Goal: Information Seeking & Learning: Learn about a topic

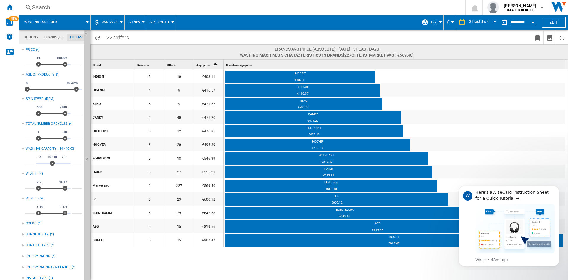
click at [439, 48] on span at bounding box center [474, 52] width 121 height 12
click at [74, 160] on input "**" at bounding box center [77, 161] width 10 height 6
type input "**"
click at [30, 161] on input "**" at bounding box center [30, 161] width 10 height 6
type input "**"
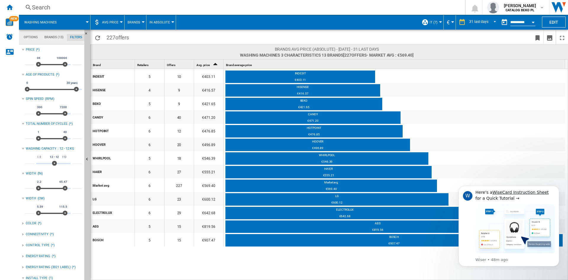
click at [242, 35] on span at bounding box center [232, 37] width 200 height 14
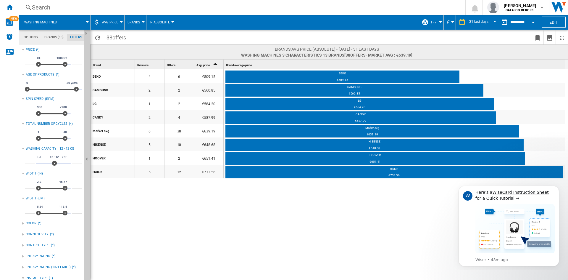
click at [49, 39] on md-tab-item "Brands (13)" at bounding box center [54, 37] width 26 height 7
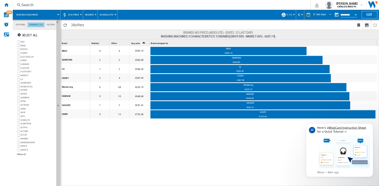
scroll to position [23, 0]
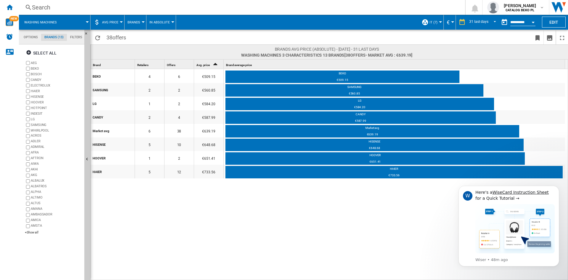
click at [33, 168] on div "AKAI" at bounding box center [56, 170] width 51 height 6
click at [285, 208] on div "BEKO 4 6 €509.15 BEKO €509.15 SAMSUNG 2 2 €560.85 SAMSUNG €560.85 LG 1 2 €584.2…" at bounding box center [330, 174] width 478 height 211
click at [110, 20] on span "AVG Price" at bounding box center [110, 22] width 16 height 4
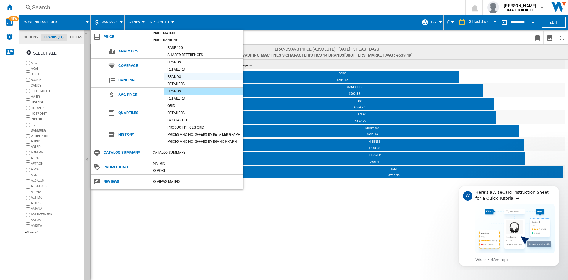
click at [181, 75] on div "Brands" at bounding box center [203, 77] width 79 height 6
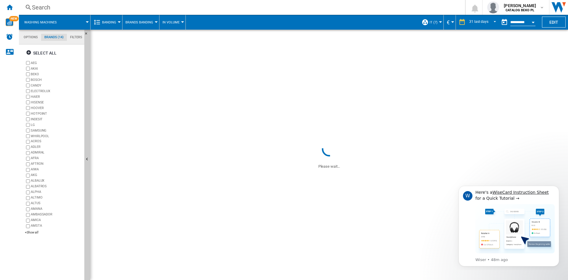
click at [143, 24] on span "Brands Banding" at bounding box center [139, 22] width 28 height 4
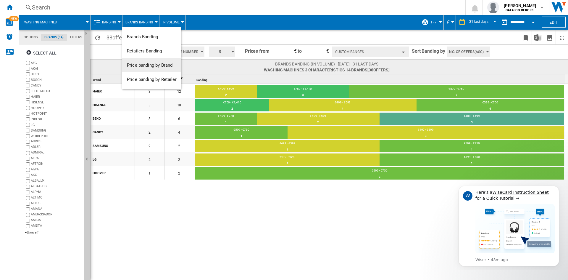
click at [145, 67] on span "Price banding by Brand" at bounding box center [150, 64] width 46 height 5
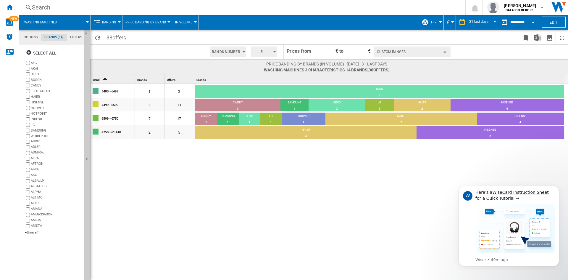
click at [198, 149] on div "€400 - €499 1 3 BEKO 3 100% €499 - €599 6 13 CANDY 3 23.08% SAMSUNG 1 7.69% BEK…" at bounding box center [330, 182] width 478 height 196
click at [413, 53] on button "Custom Ranges" at bounding box center [412, 51] width 77 height 11
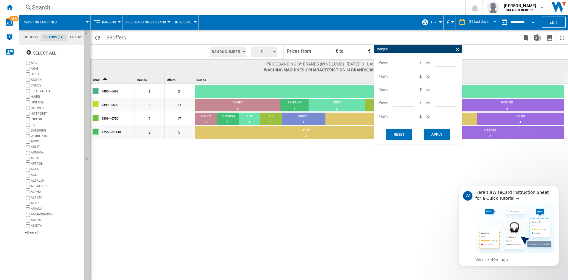
click at [444, 61] on input "***" at bounding box center [445, 62] width 21 height 9
click at [455, 50] on ng-md-icon at bounding box center [458, 49] width 6 height 6
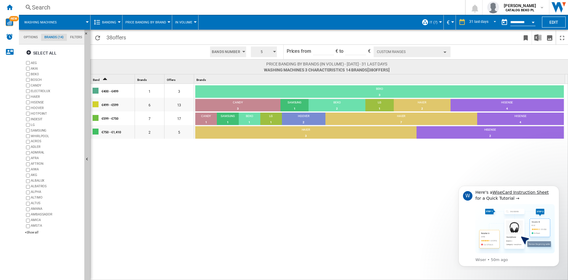
click at [267, 47] on span "5" at bounding box center [262, 51] width 18 height 11
click at [261, 83] on button "7" at bounding box center [264, 86] width 28 height 6
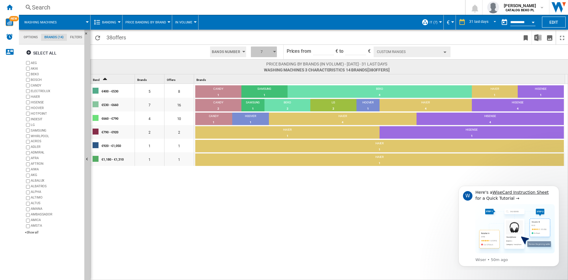
click at [271, 51] on button "7" at bounding box center [264, 51] width 26 height 11
click at [261, 75] on button "5" at bounding box center [264, 74] width 28 height 6
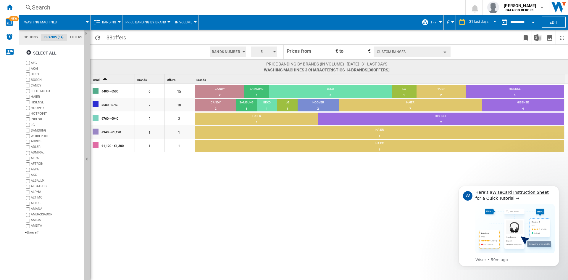
click at [399, 54] on button "Custom Ranges" at bounding box center [412, 51] width 77 height 11
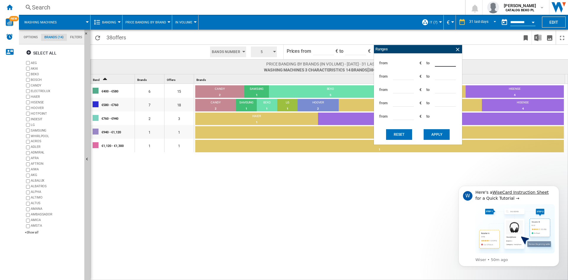
click at [413, 64] on div "from *** € to ***" at bounding box center [418, 62] width 82 height 13
type input "***"
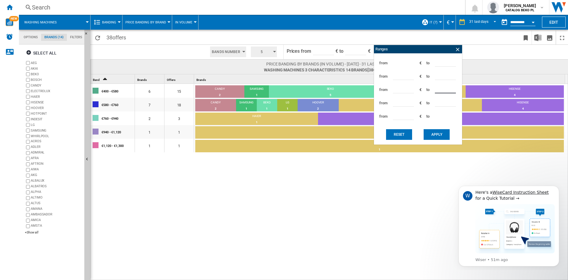
type input "***"
type input "****"
click at [427, 135] on button "Apply" at bounding box center [437, 134] width 26 height 11
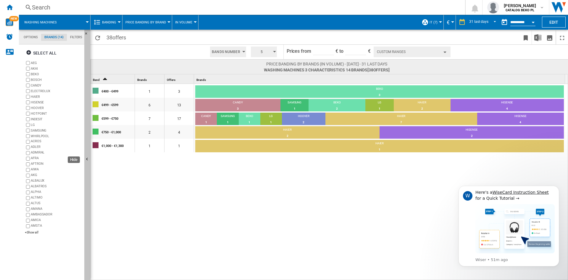
click at [87, 166] on button "Hide" at bounding box center [87, 159] width 6 height 259
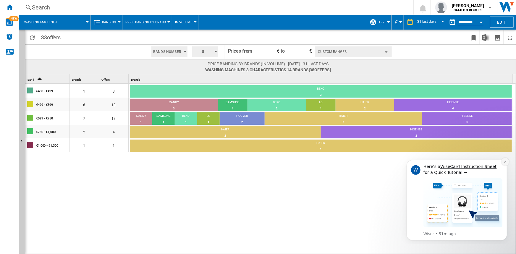
click at [507, 160] on button "Dismiss notification" at bounding box center [505, 162] width 8 height 8
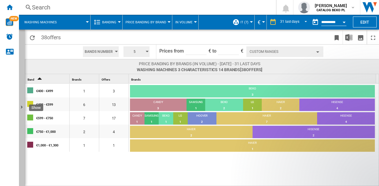
click at [22, 80] on button "Show" at bounding box center [22, 108] width 6 height 157
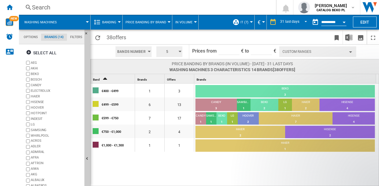
click at [70, 39] on md-tab-item "Filters" at bounding box center [76, 37] width 19 height 7
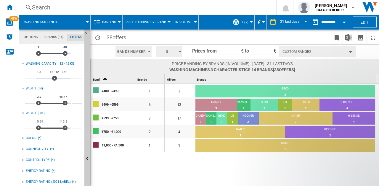
scroll to position [127, 0]
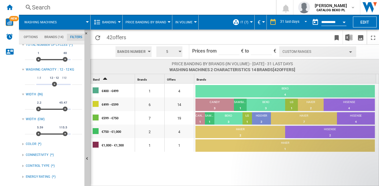
scroll to position [118, 0]
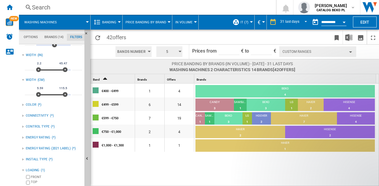
click at [30, 178] on label "FRONT" at bounding box center [53, 178] width 57 height 6
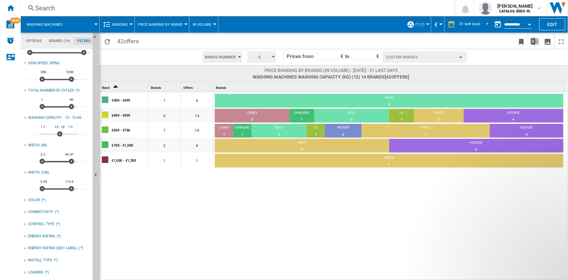
scroll to position [16, 0]
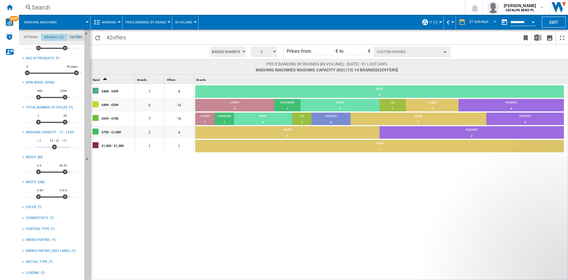
click at [53, 37] on md-tab-item "Brands (14)" at bounding box center [54, 37] width 26 height 7
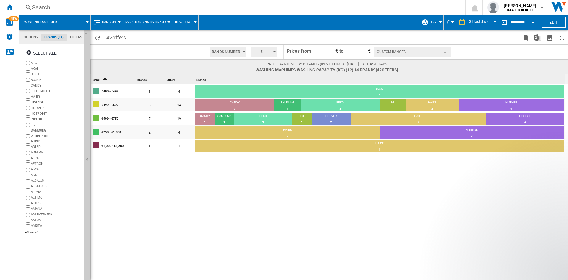
click at [73, 37] on md-tab-item "Filters" at bounding box center [76, 37] width 19 height 7
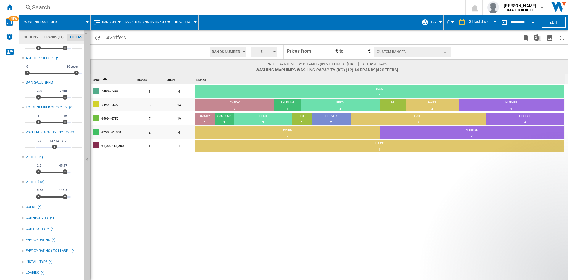
click at [403, 49] on button "Custom Ranges" at bounding box center [412, 51] width 77 height 11
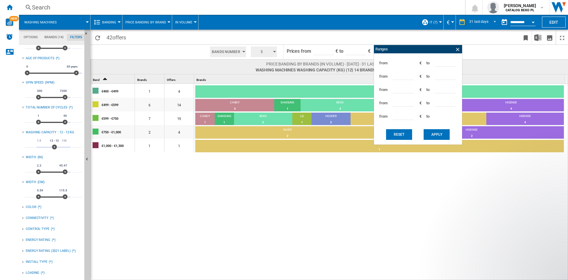
click at [395, 30] on span at bounding box center [422, 37] width 195 height 14
click at [459, 48] on ng-md-icon at bounding box center [458, 49] width 6 height 6
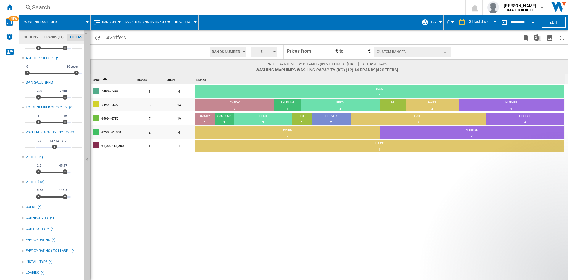
scroll to position [0, 0]
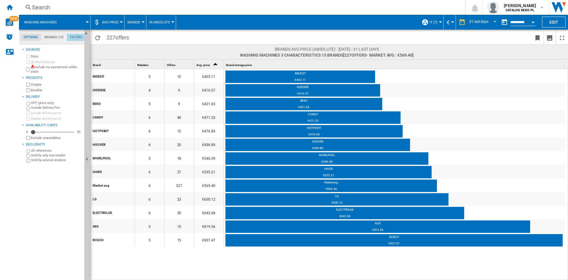
click at [74, 34] on md-tab-item "Filters" at bounding box center [76, 37] width 19 height 7
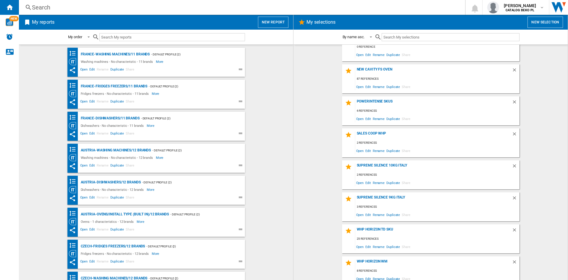
scroll to position [1043, 0]
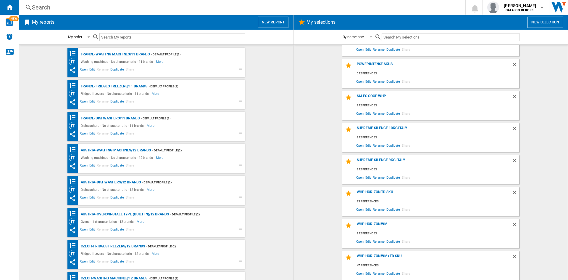
click at [317, 130] on wk-selection "Supreme Silence 10kg italy 2 references Open Edit Rename Duplicate Share" at bounding box center [430, 137] width 262 height 29
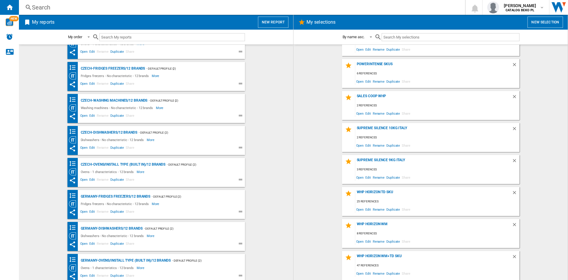
scroll to position [0, 0]
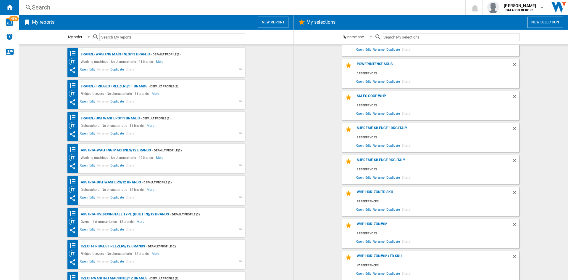
click at [276, 20] on button "New report" at bounding box center [273, 22] width 30 height 11
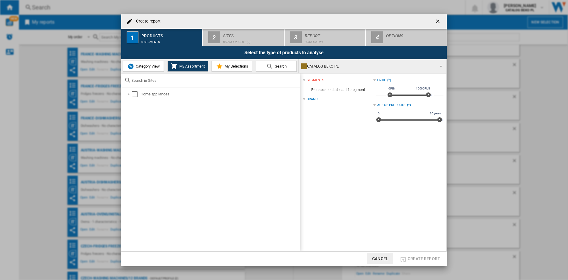
click at [152, 68] on span "Category View" at bounding box center [146, 66] width 25 height 4
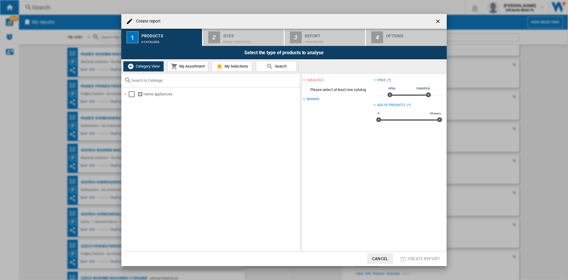
click at [219, 65] on md-icon at bounding box center [219, 66] width 7 height 7
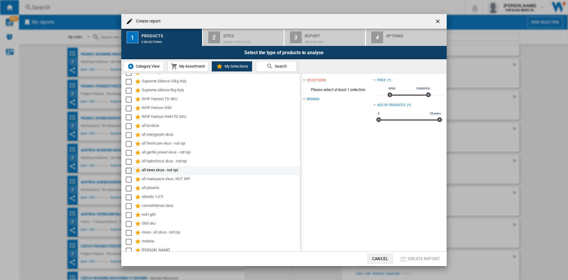
scroll to position [151, 0]
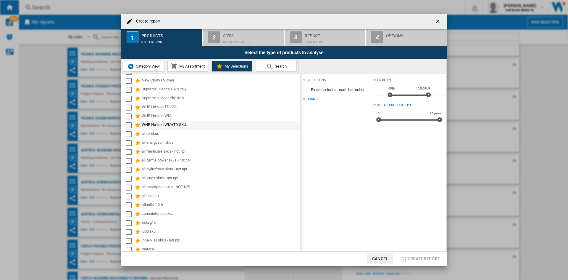
click at [151, 123] on div "WHP Horizon WM+TD SKU" at bounding box center [220, 125] width 157 height 7
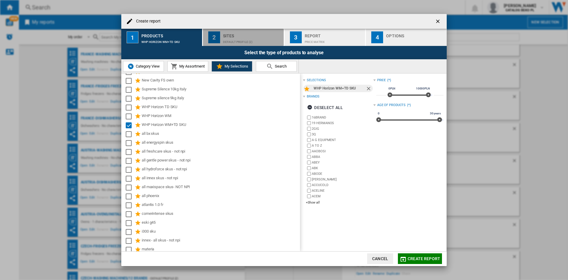
click at [248, 38] on div "Default profile (2)" at bounding box center [252, 40] width 58 height 6
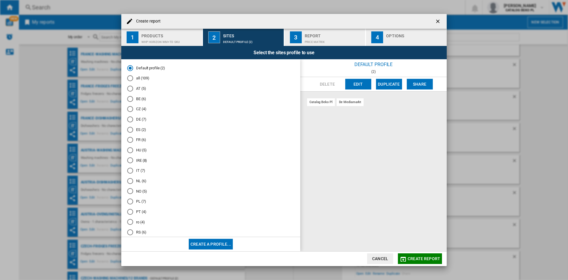
click at [138, 169] on md-radio-button "IT (7)" at bounding box center [210, 171] width 167 height 6
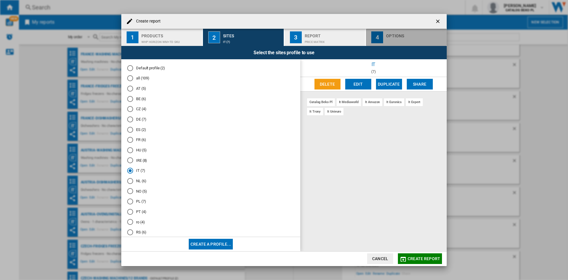
click at [399, 35] on div "Options" at bounding box center [415, 34] width 58 height 6
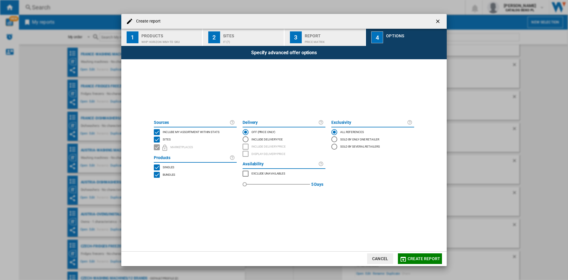
click at [191, 132] on span "Include my assortment within stats" at bounding box center [191, 131] width 57 height 4
click at [414, 257] on span "Create report" at bounding box center [424, 258] width 33 height 5
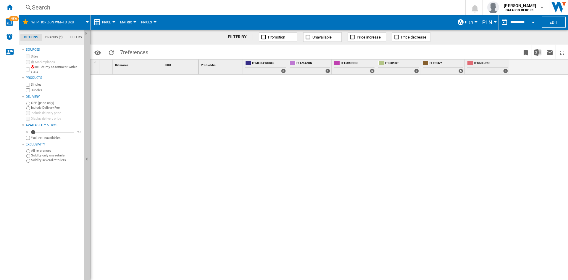
click at [493, 20] on button "PLN" at bounding box center [488, 22] width 13 height 15
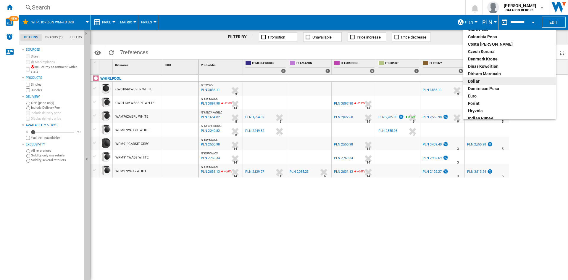
scroll to position [59, 0]
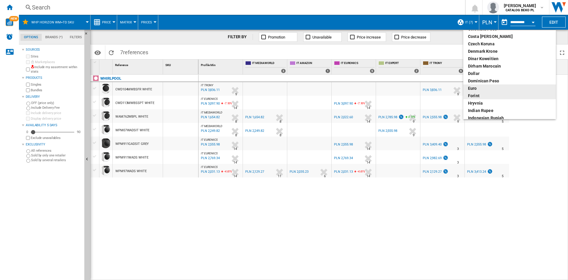
click at [478, 90] on div "euro" at bounding box center [509, 88] width 83 height 6
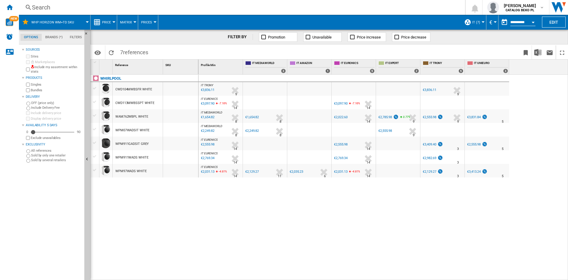
click at [110, 18] on button "Price" at bounding box center [108, 22] width 12 height 15
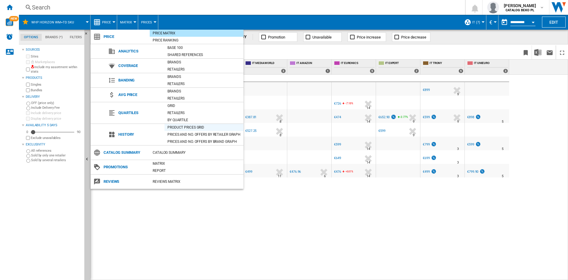
click at [183, 126] on div "Product prices grid" at bounding box center [203, 127] width 79 height 6
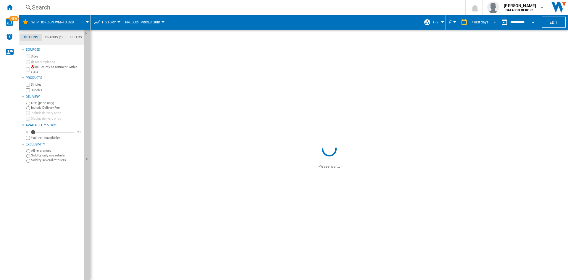
click at [482, 21] on div "7 last days" at bounding box center [479, 22] width 17 height 4
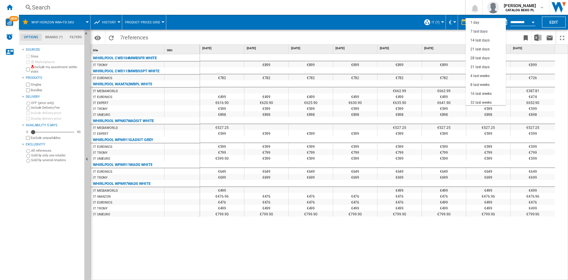
scroll to position [9, 0]
click at [481, 91] on div "32 last weeks" at bounding box center [480, 93] width 21 height 5
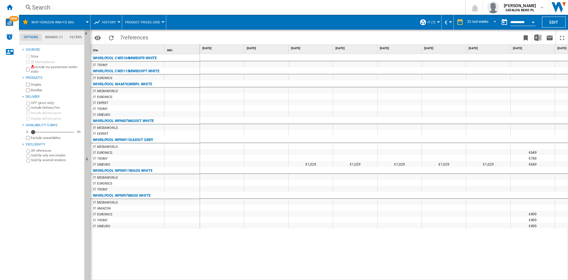
click at [112, 23] on span "History" at bounding box center [109, 22] width 14 height 4
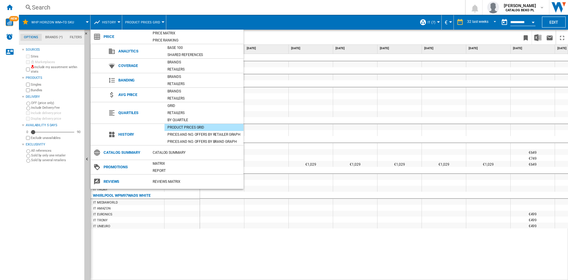
click at [383, 258] on md-backdrop at bounding box center [284, 140] width 568 height 280
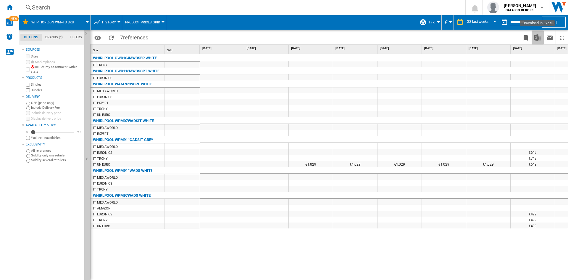
click at [539, 36] on img "Download in Excel" at bounding box center [537, 37] width 7 height 7
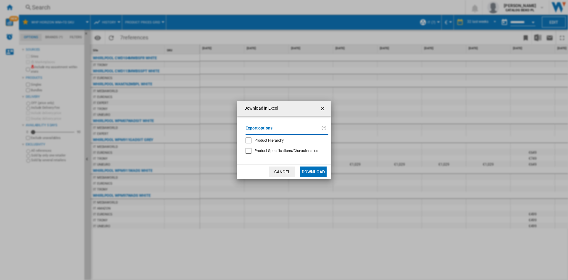
click at [314, 170] on button "Download" at bounding box center [313, 171] width 27 height 11
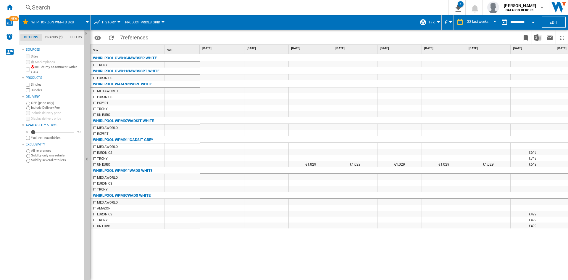
click at [287, 262] on div "€599 €599 €599 €599 €599 €640.28 €649 €649" at bounding box center [384, 167] width 368 height 226
click at [93, 25] on md-menu "History" at bounding box center [107, 22] width 32 height 15
click at [106, 22] on span "History" at bounding box center [109, 22] width 14 height 4
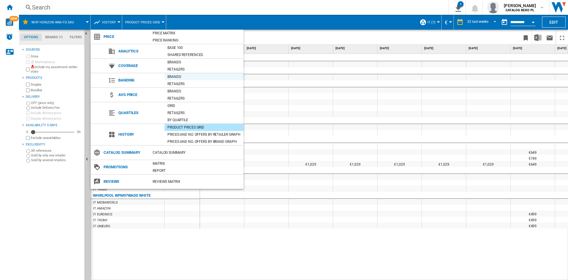
click at [178, 78] on div "Brands" at bounding box center [203, 77] width 79 height 6
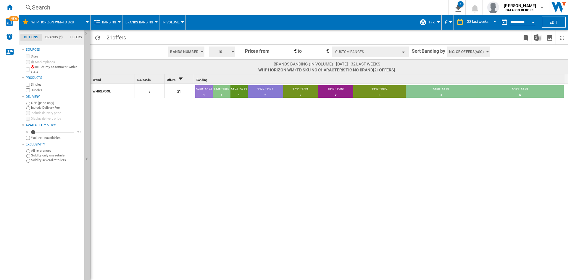
click at [114, 25] on button "Banding" at bounding box center [110, 22] width 17 height 15
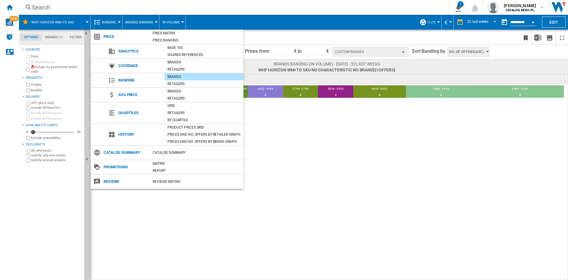
click at [146, 19] on md-backdrop at bounding box center [284, 140] width 568 height 280
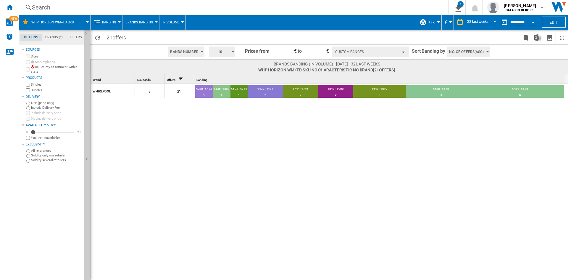
click at [138, 24] on span "Brands Banding" at bounding box center [139, 22] width 28 height 4
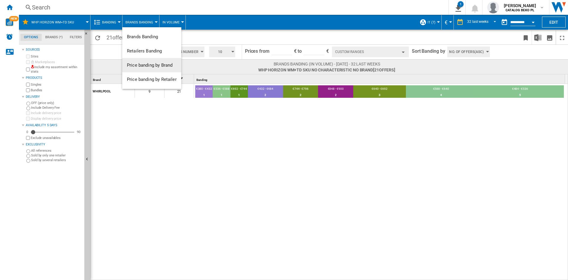
click at [143, 63] on span "Price banding by Brand" at bounding box center [150, 64] width 46 height 5
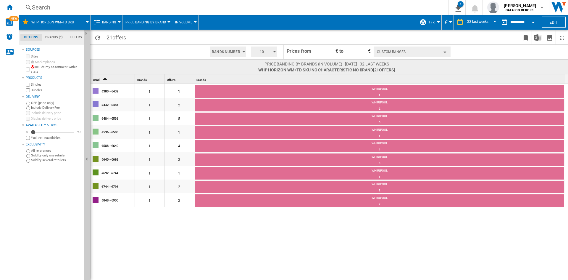
click at [106, 26] on button "Banding" at bounding box center [110, 22] width 17 height 15
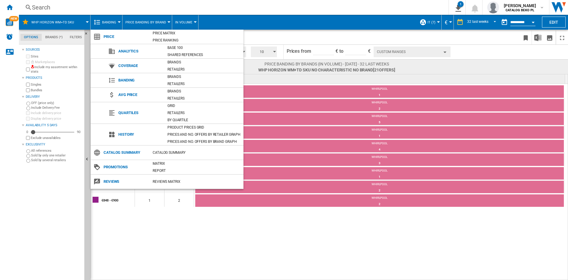
click at [355, 29] on md-backdrop at bounding box center [284, 140] width 568 height 280
